Goal: Information Seeking & Learning: Understand process/instructions

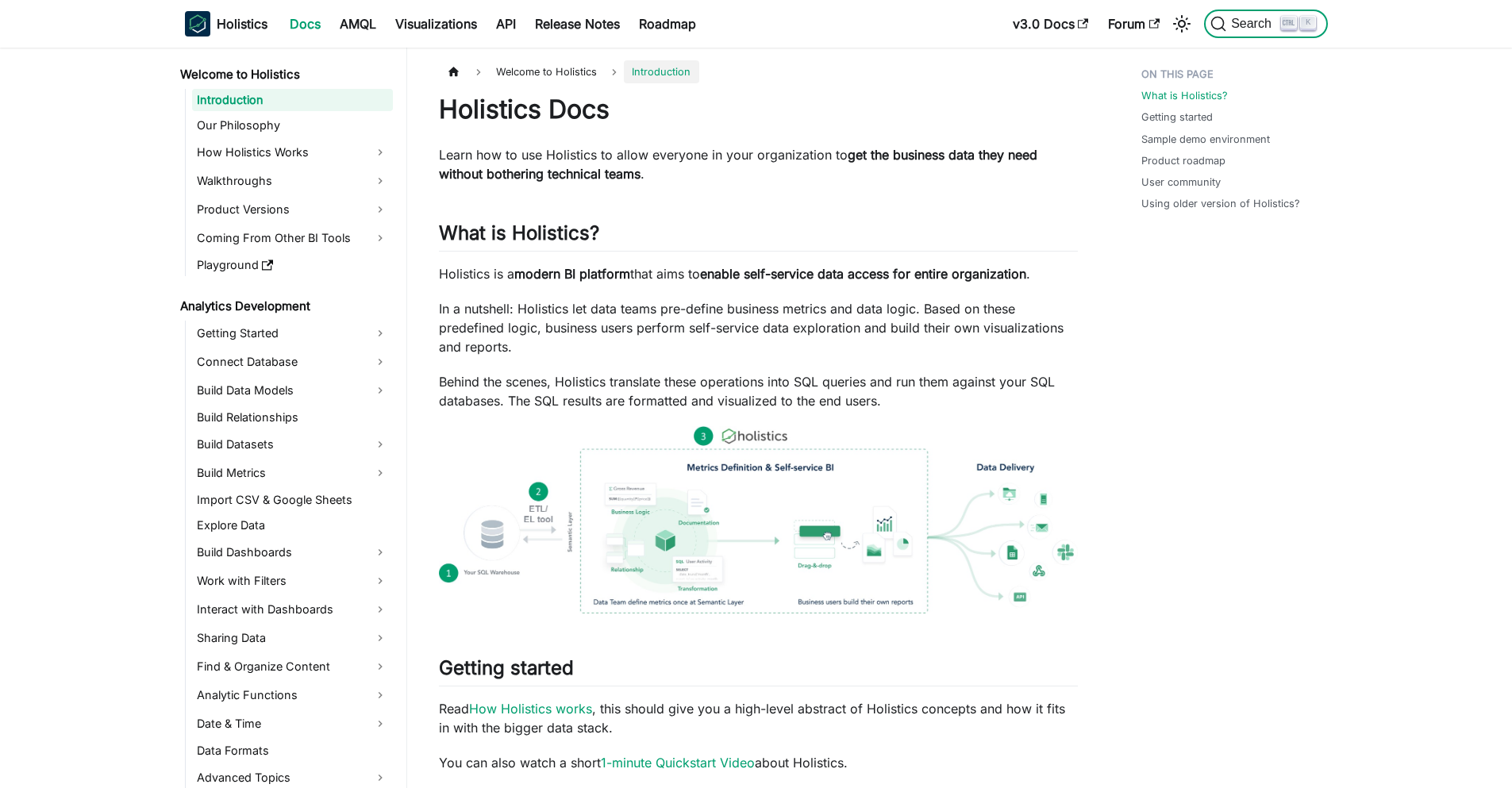
click at [1246, 30] on span "Search" at bounding box center [1253, 24] width 55 height 14
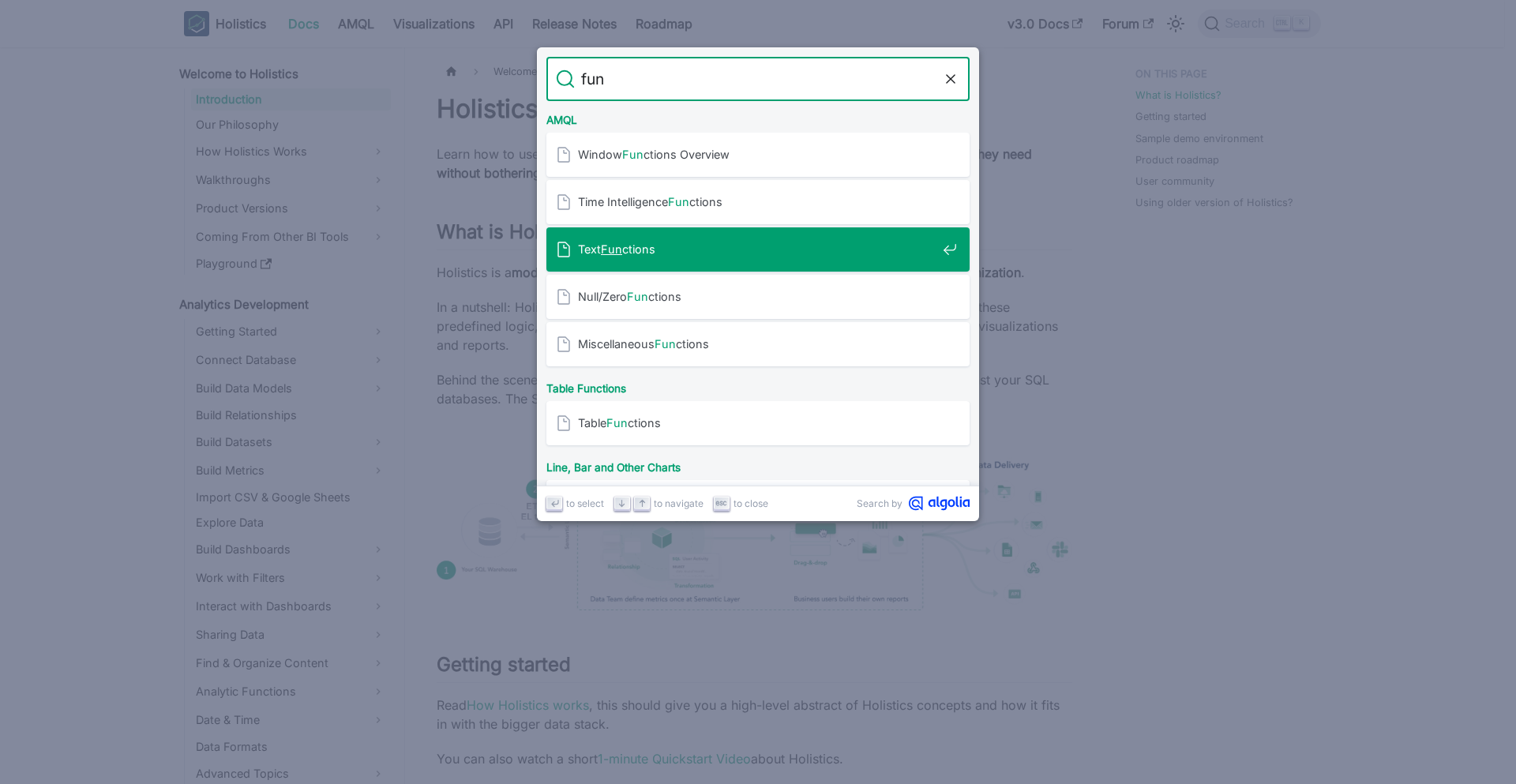
type input "func"
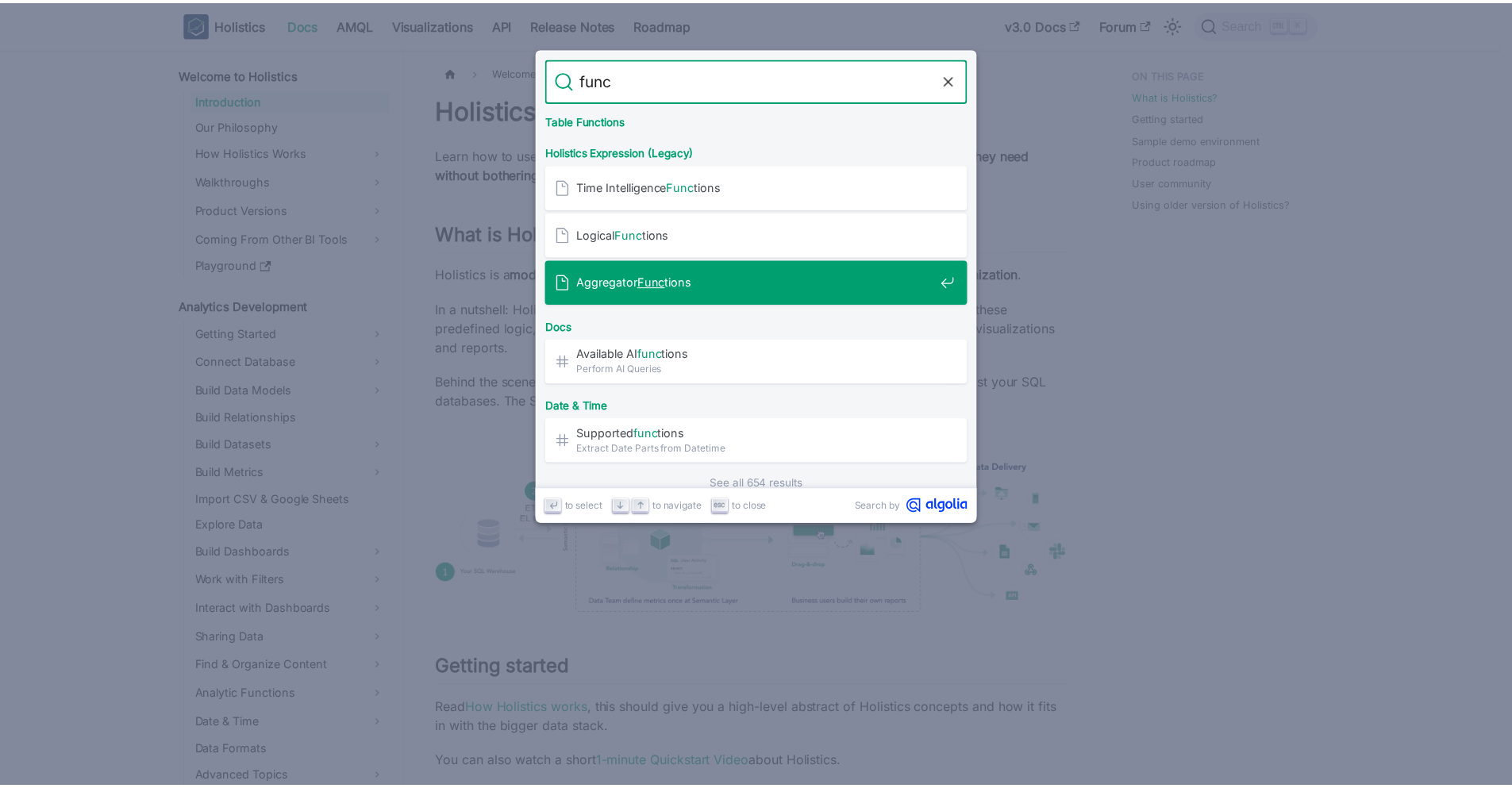
scroll to position [341, 0]
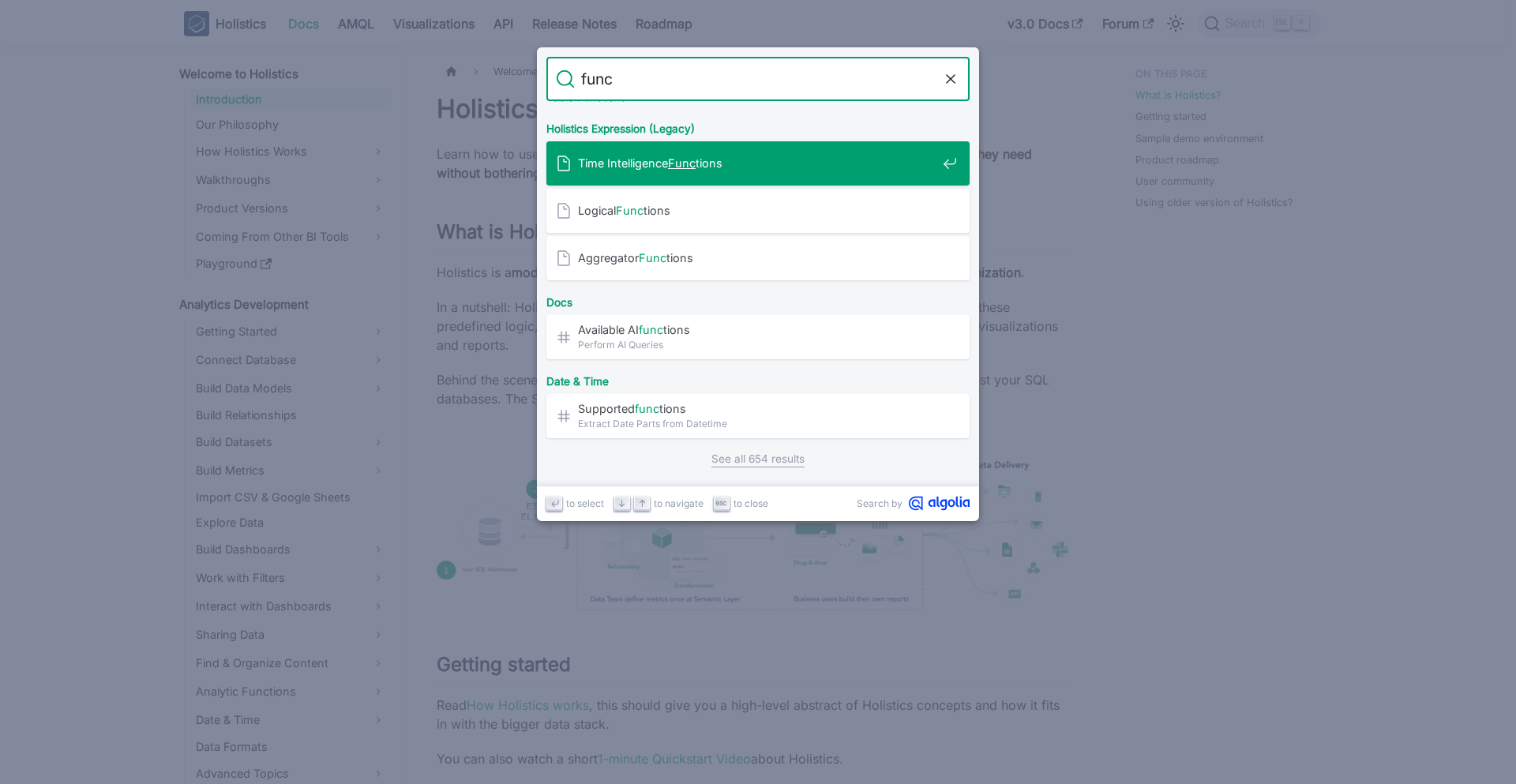
click at [685, 168] on mark "Func" at bounding box center [682, 163] width 28 height 13
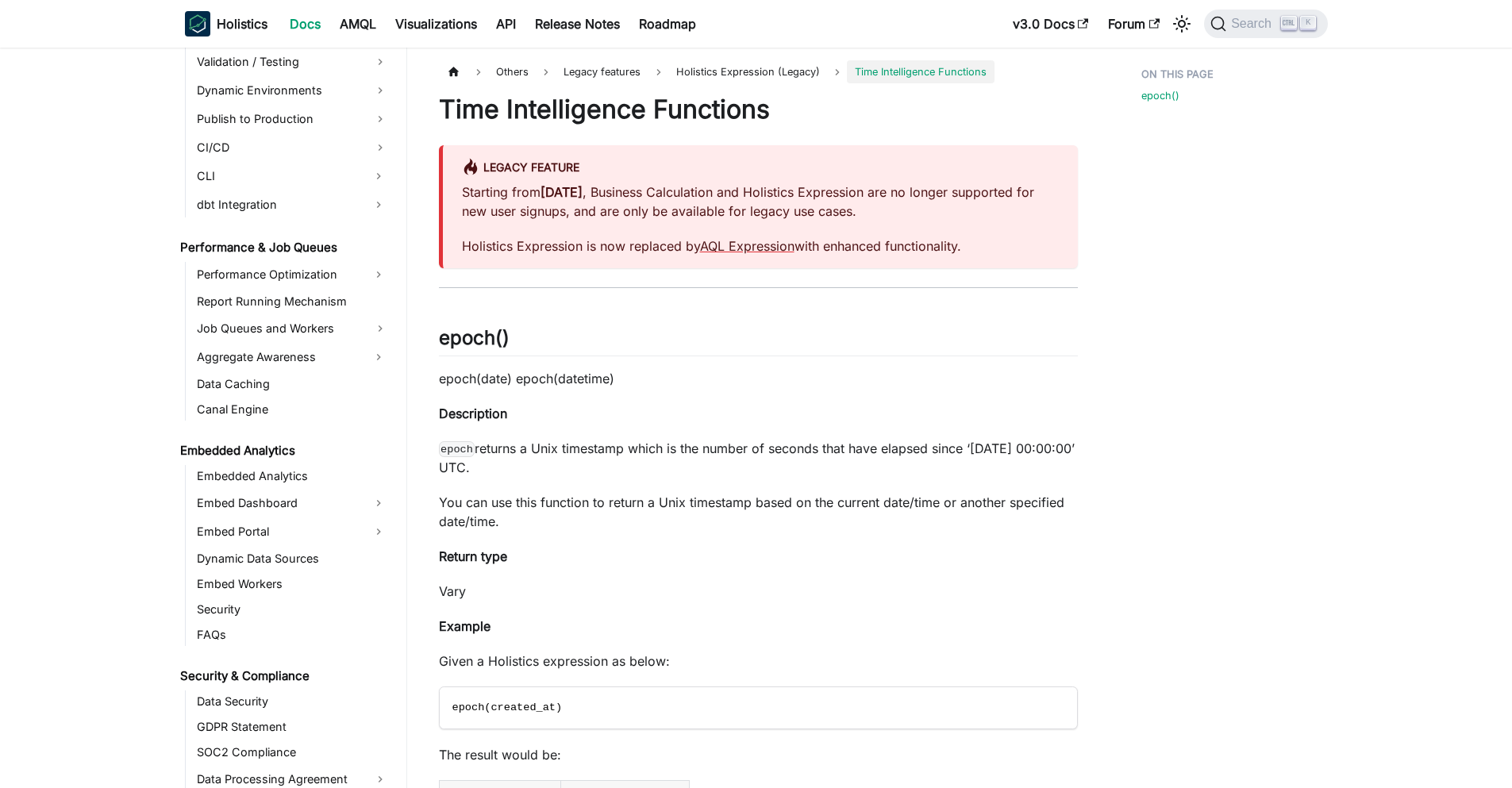
scroll to position [1547, 0]
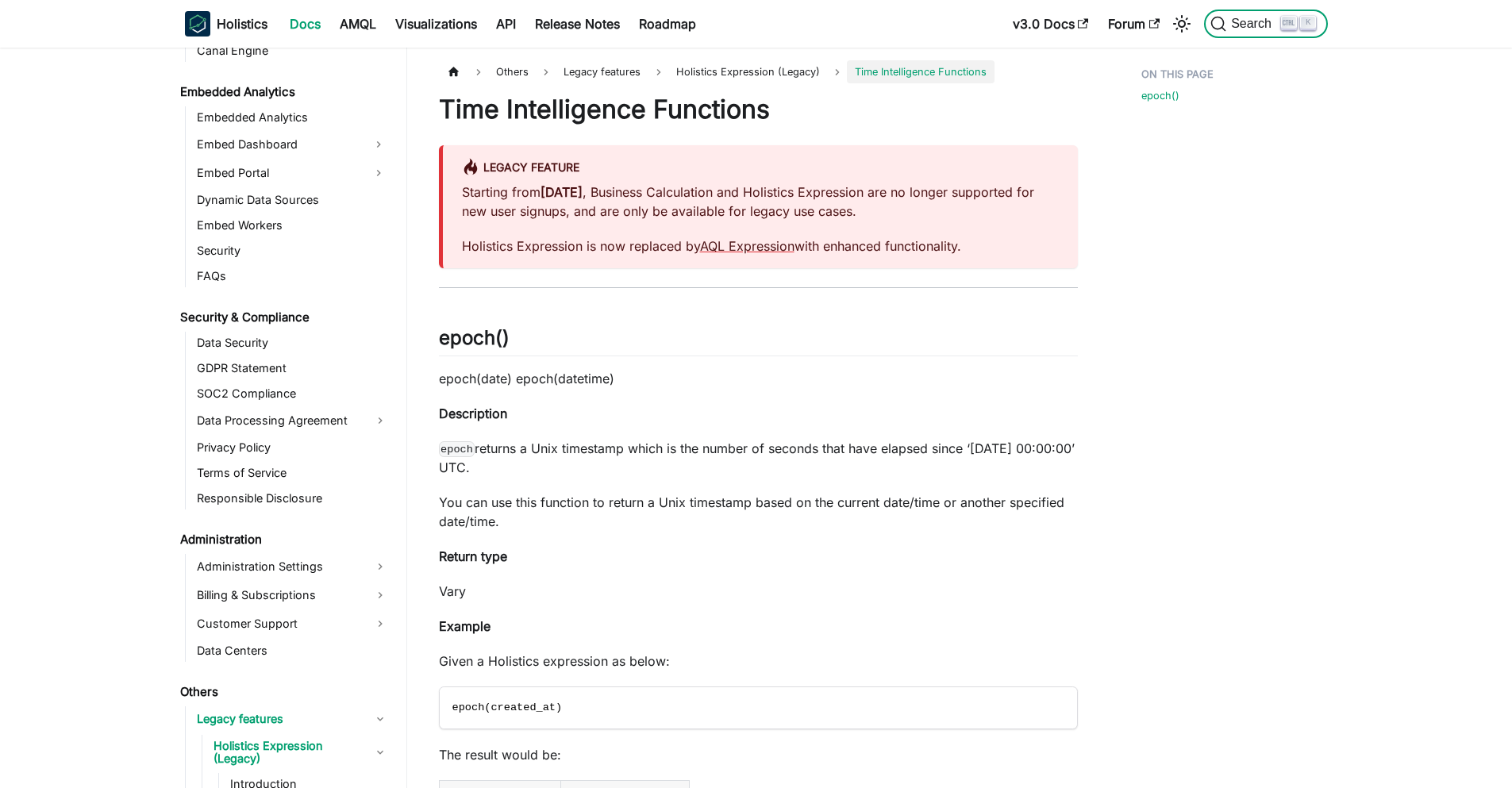
click at [1280, 29] on button "Search K" at bounding box center [1265, 24] width 123 height 29
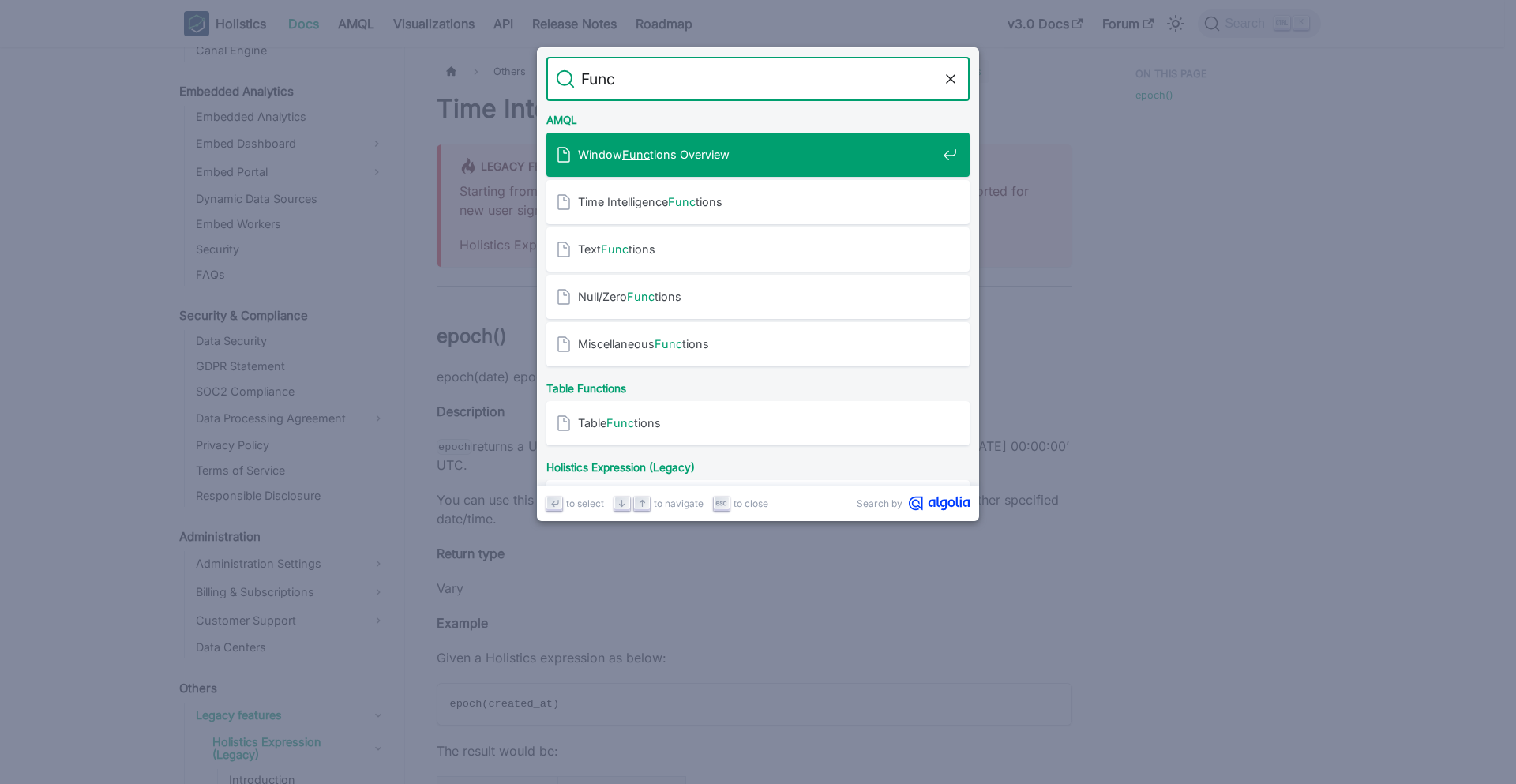
type input "Func"
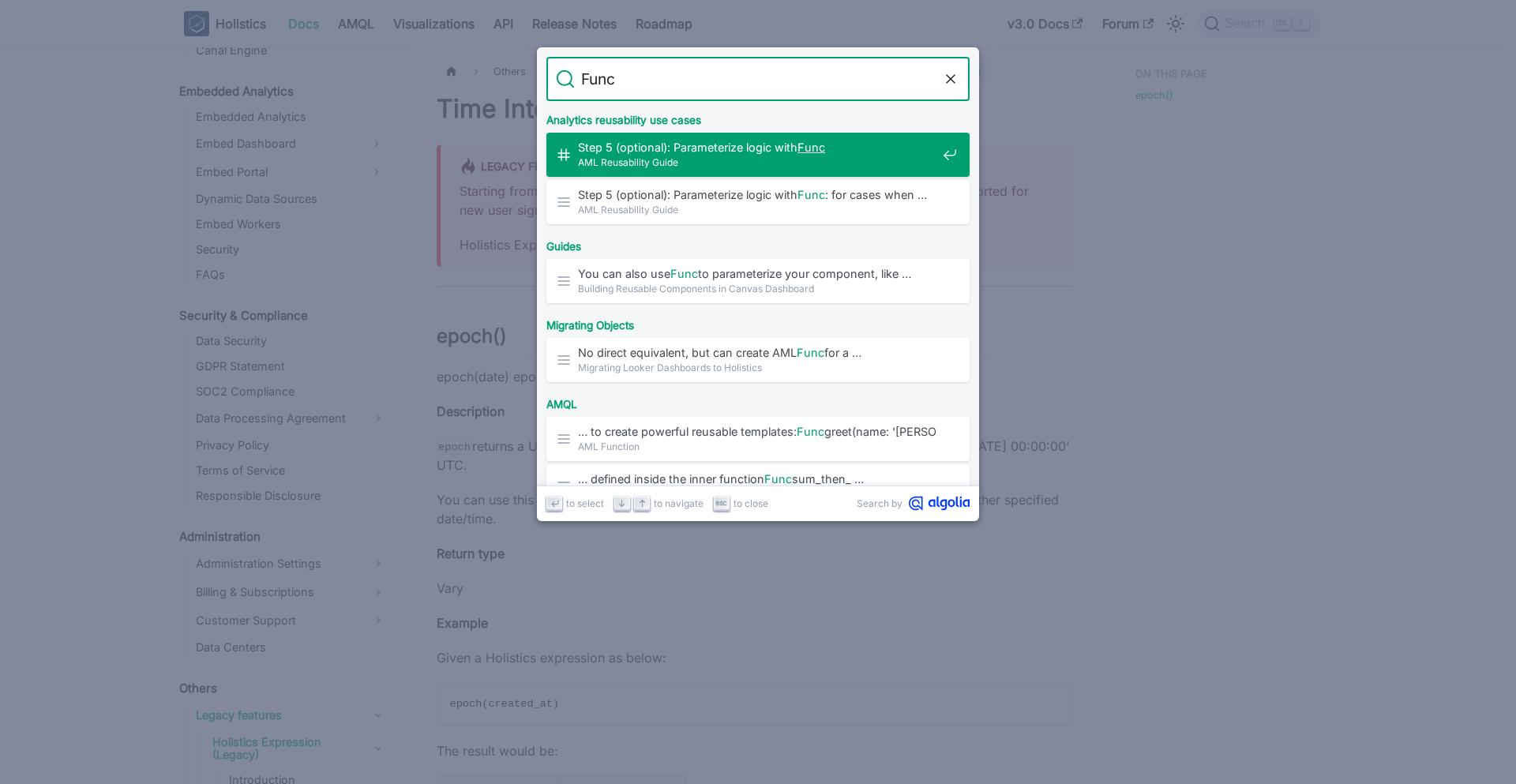
click at [812, 153] on mark "Func" at bounding box center [811, 147] width 28 height 13
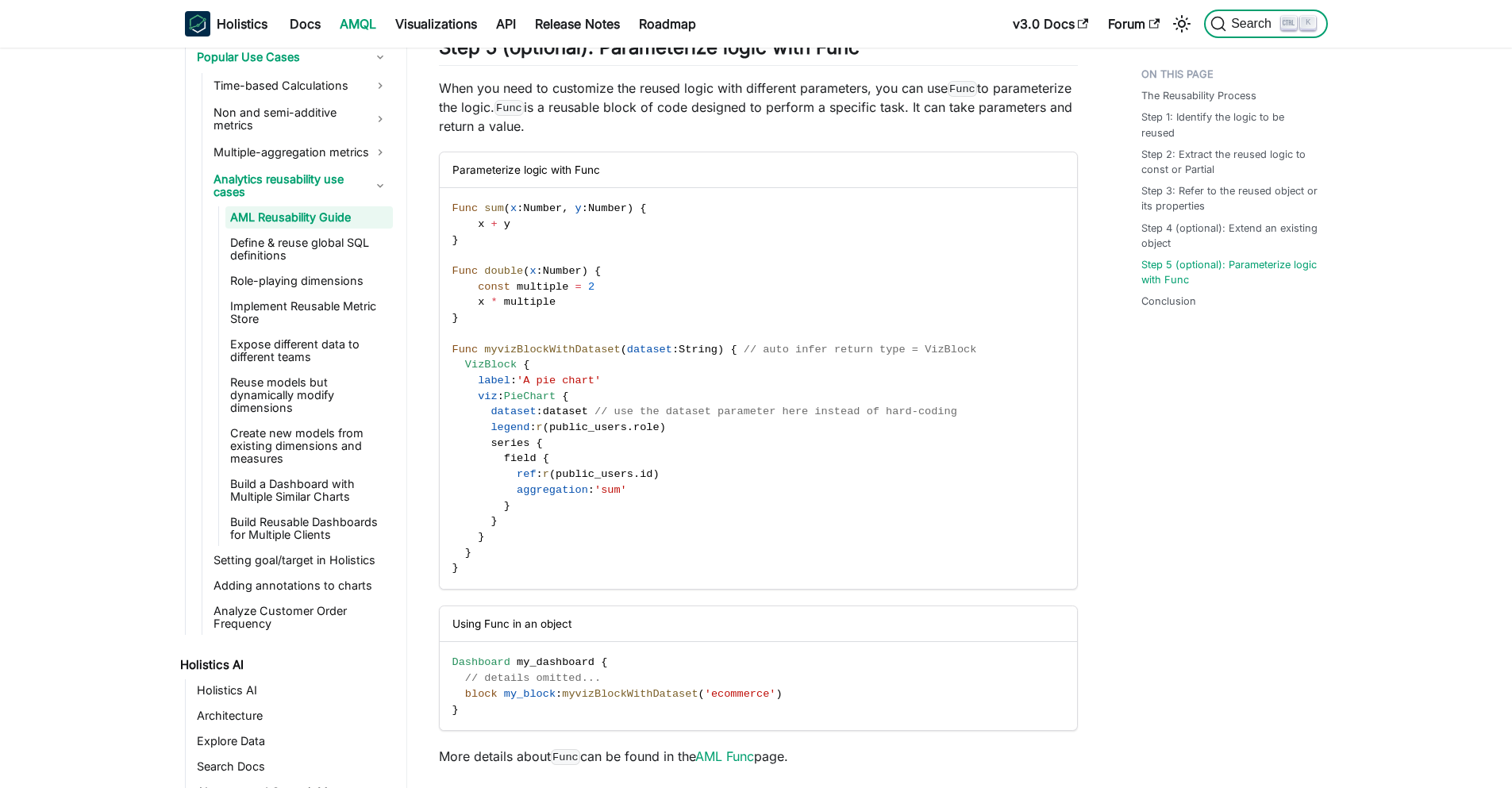
scroll to position [774, 0]
click at [550, 376] on code "Func sum ( x : Number , y : Number ) { x + y } Func double ( x : Number ) { con…" at bounding box center [757, 388] width 635 height 400
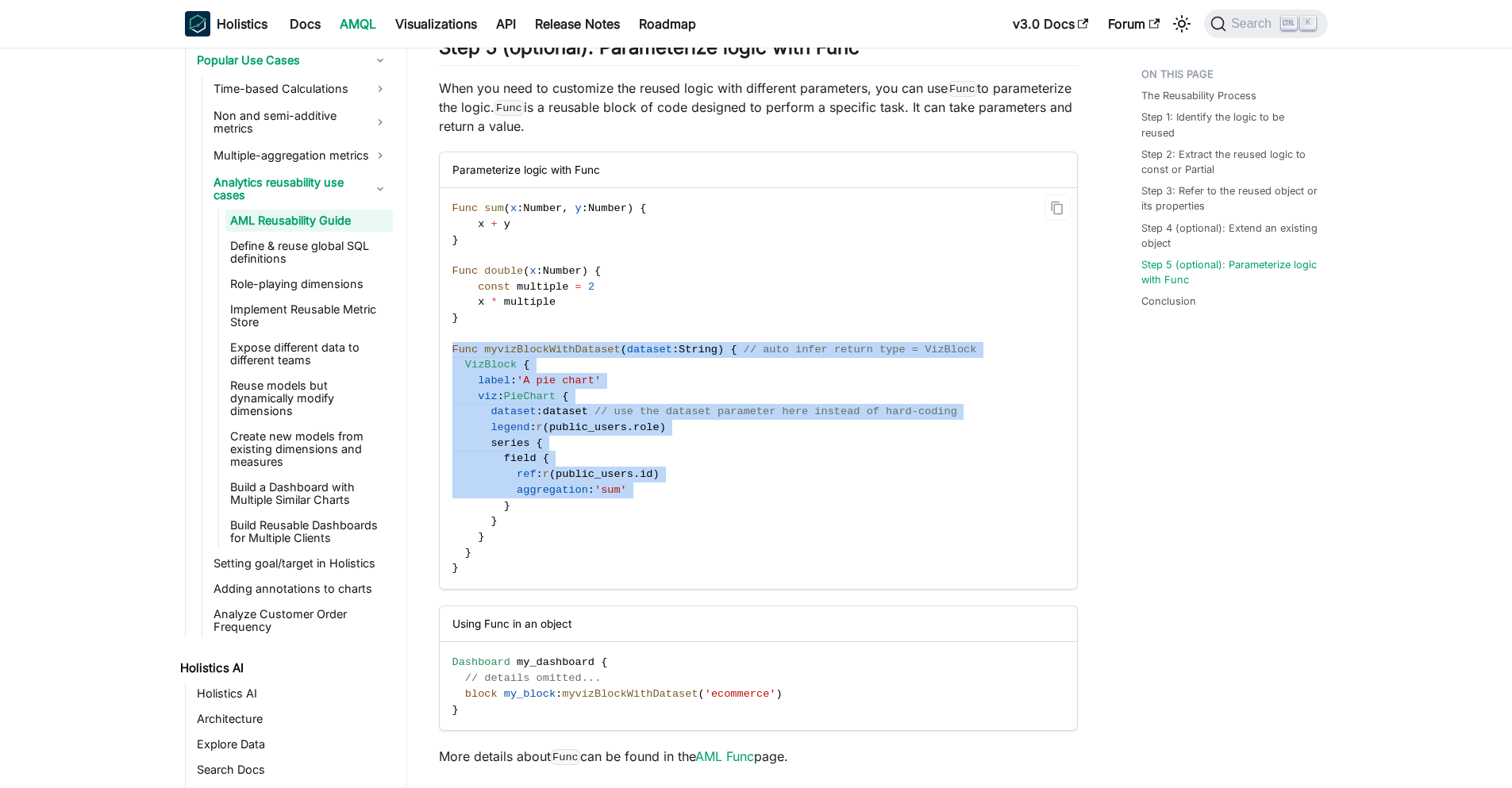
drag, startPoint x: 550, startPoint y: 376, endPoint x: 553, endPoint y: 513, distance: 137.0
click at [553, 513] on code "Func sum ( x : Number , y : Number ) { x + y } Func double ( x : Number ) { con…" at bounding box center [757, 388] width 635 height 400
click at [619, 474] on code "Func sum ( x : Number , y : Number ) { x + y } Func double ( x : Number ) { con…" at bounding box center [757, 388] width 635 height 400
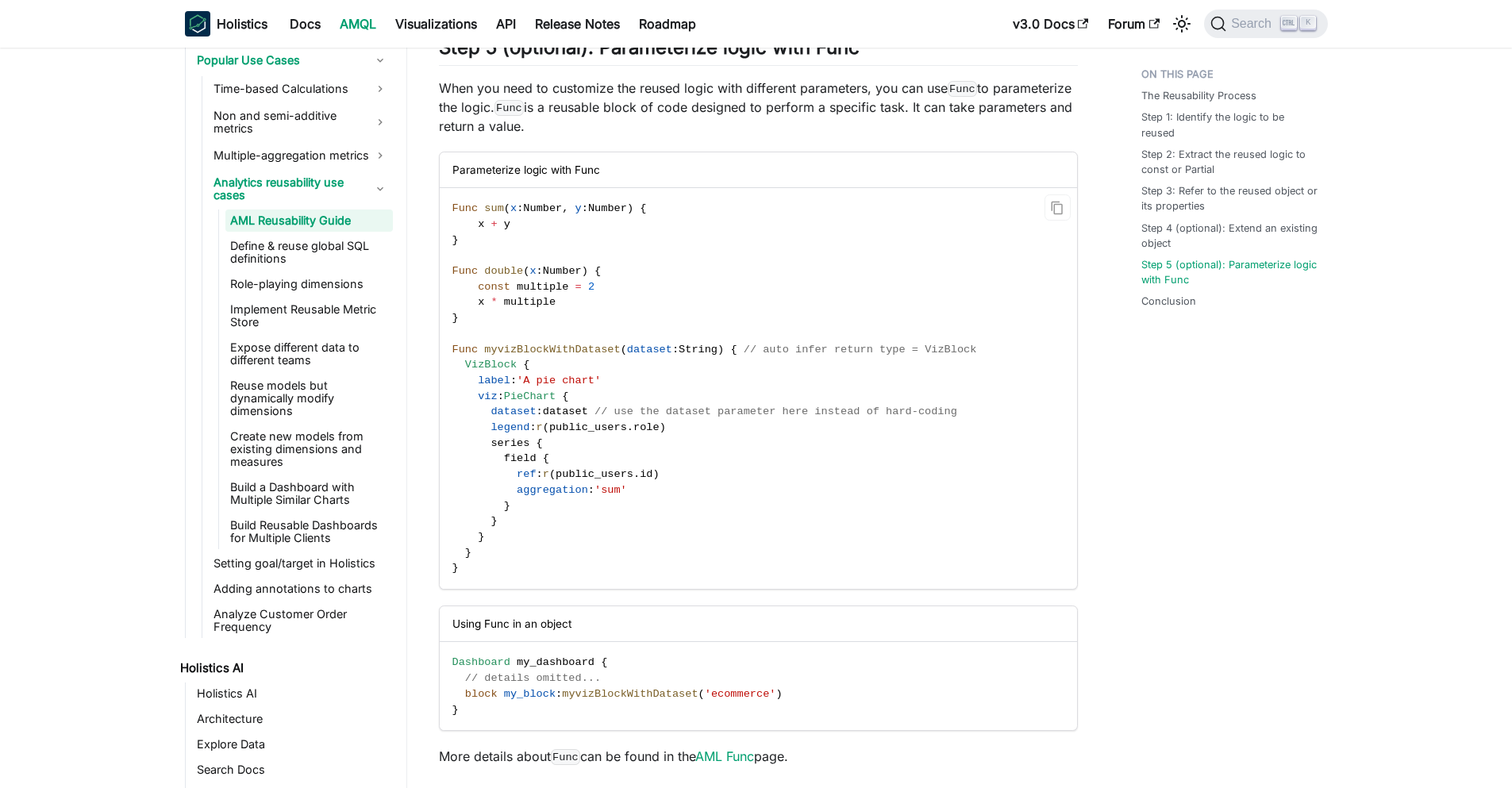
click at [556, 383] on code "Func sum ( x : Number , y : Number ) { x + y } Func double ( x : Number ) { con…" at bounding box center [757, 388] width 635 height 400
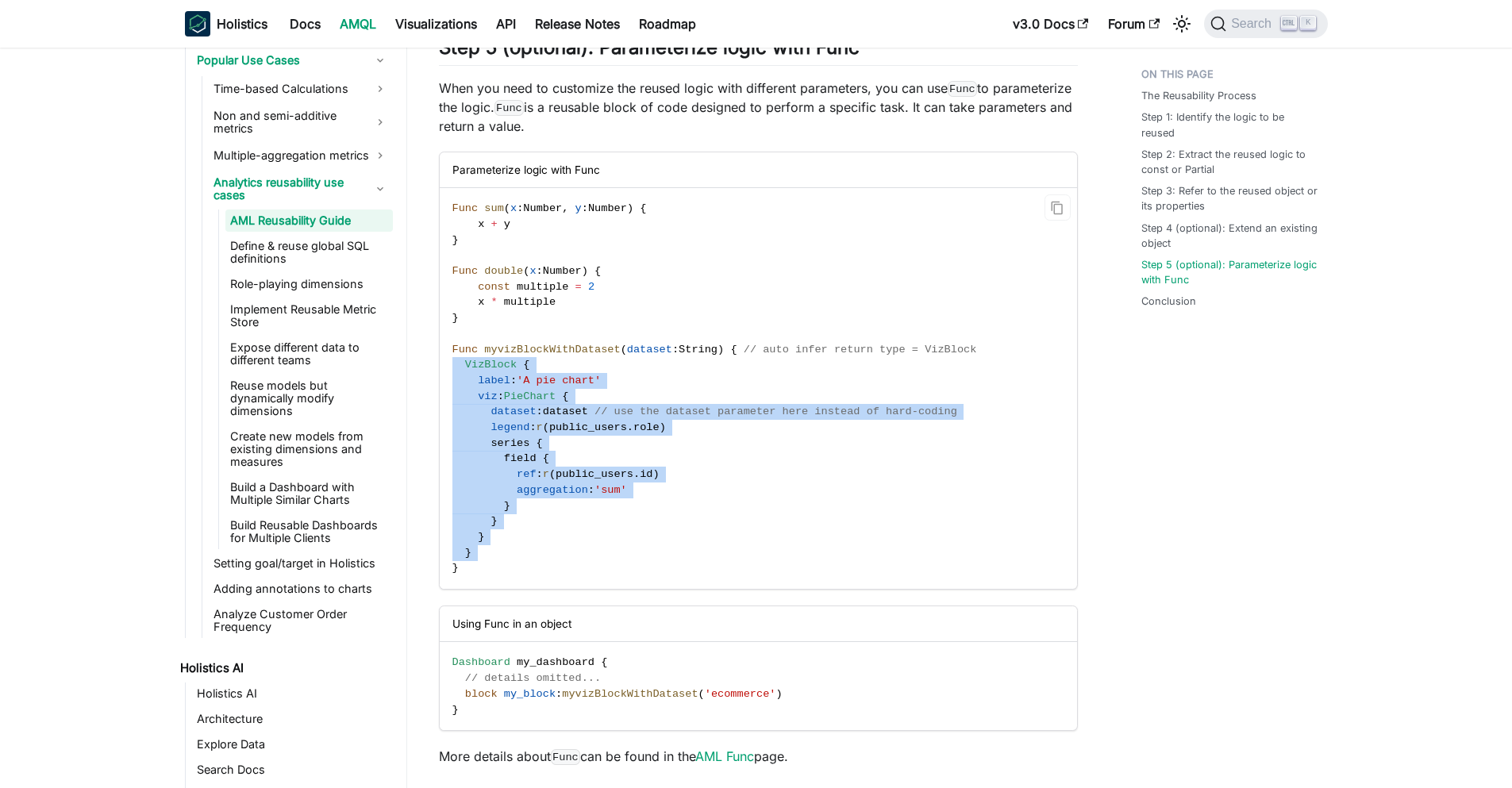
drag, startPoint x: 556, startPoint y: 383, endPoint x: 551, endPoint y: 572, distance: 189.1
click at [551, 572] on code "Func sum ( x : Number , y : Number ) { x + y } Func double ( x : Number ) { con…" at bounding box center [757, 388] width 635 height 400
copy code "VizBlock { label : 'A pie chart' viz : PieChart { dataset : dataset // use the …"
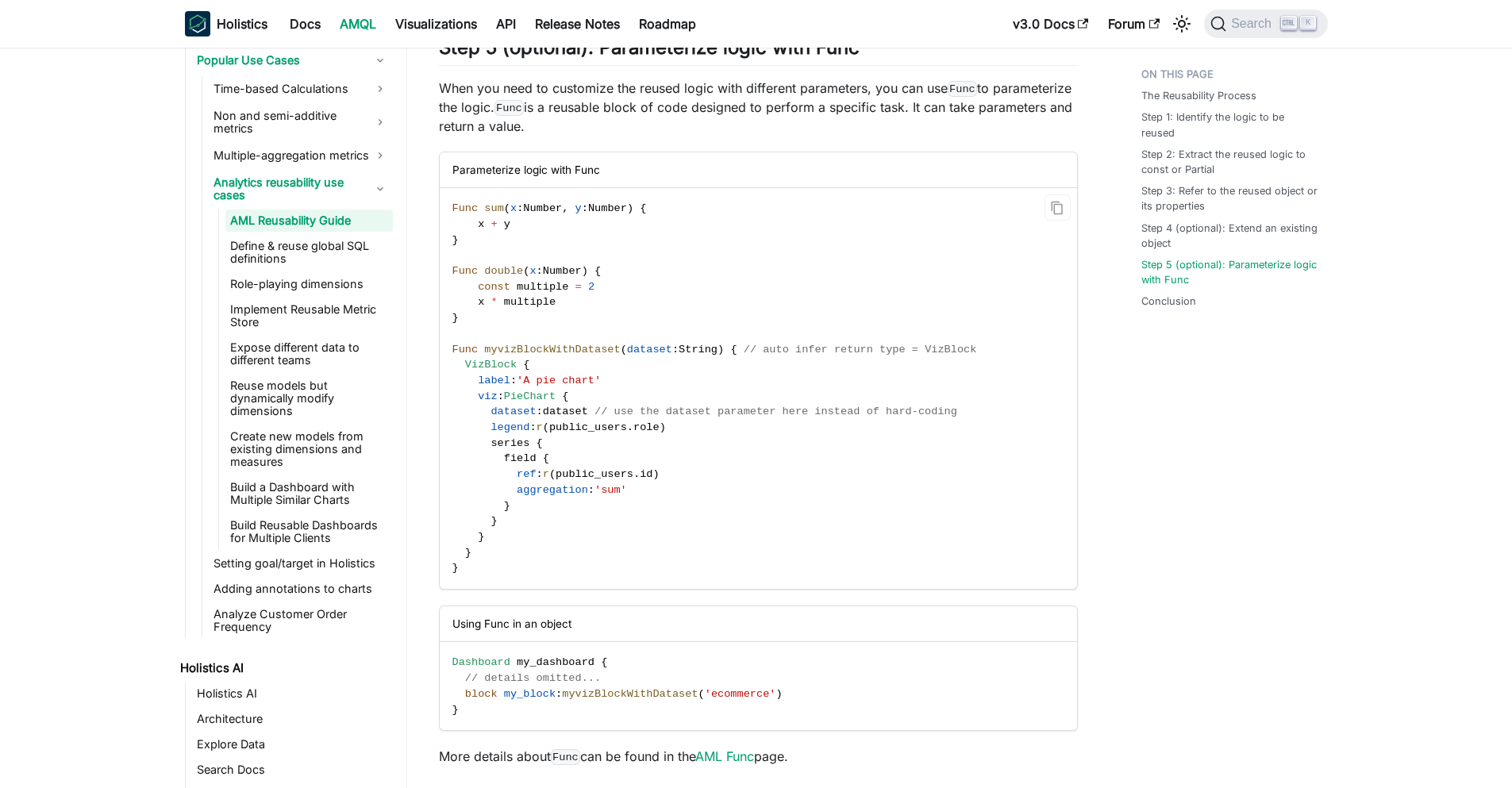
click at [491, 313] on code "Func sum ( x : Number , y : Number ) { x + y } Func double ( x : Number ) { con…" at bounding box center [757, 388] width 635 height 400
click at [506, 254] on code "Func sum ( x : Number , y : Number ) { x + y } Func double ( x : Number ) { con…" at bounding box center [757, 388] width 635 height 400
drag, startPoint x: 506, startPoint y: 254, endPoint x: 523, endPoint y: 227, distance: 31.9
click at [523, 227] on code "Func sum ( x : Number , y : Number ) { x + y } Func double ( x : Number ) { con…" at bounding box center [757, 388] width 635 height 400
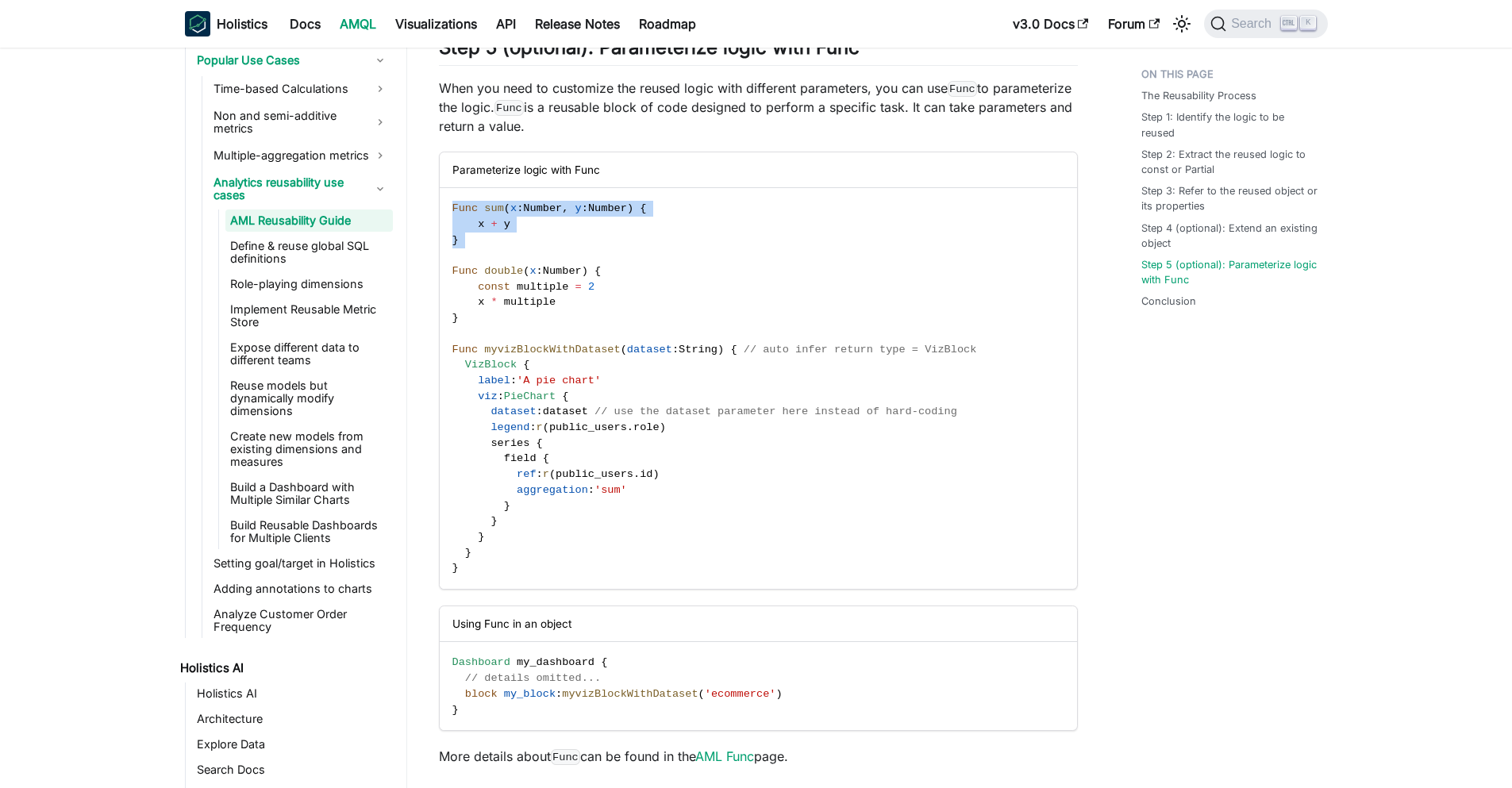
copy code "Func sum ( x : Number , y : Number ) { x + y }"
